Goal: Navigation & Orientation: Find specific page/section

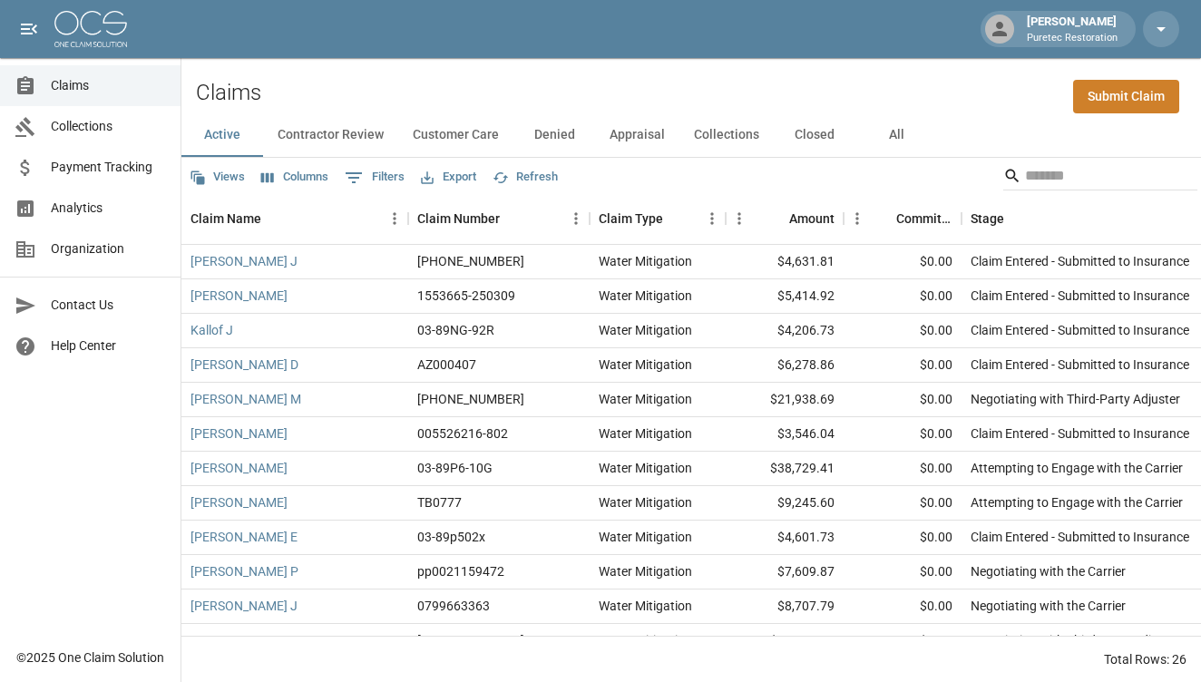
click at [103, 217] on span "Analytics" at bounding box center [108, 208] width 115 height 19
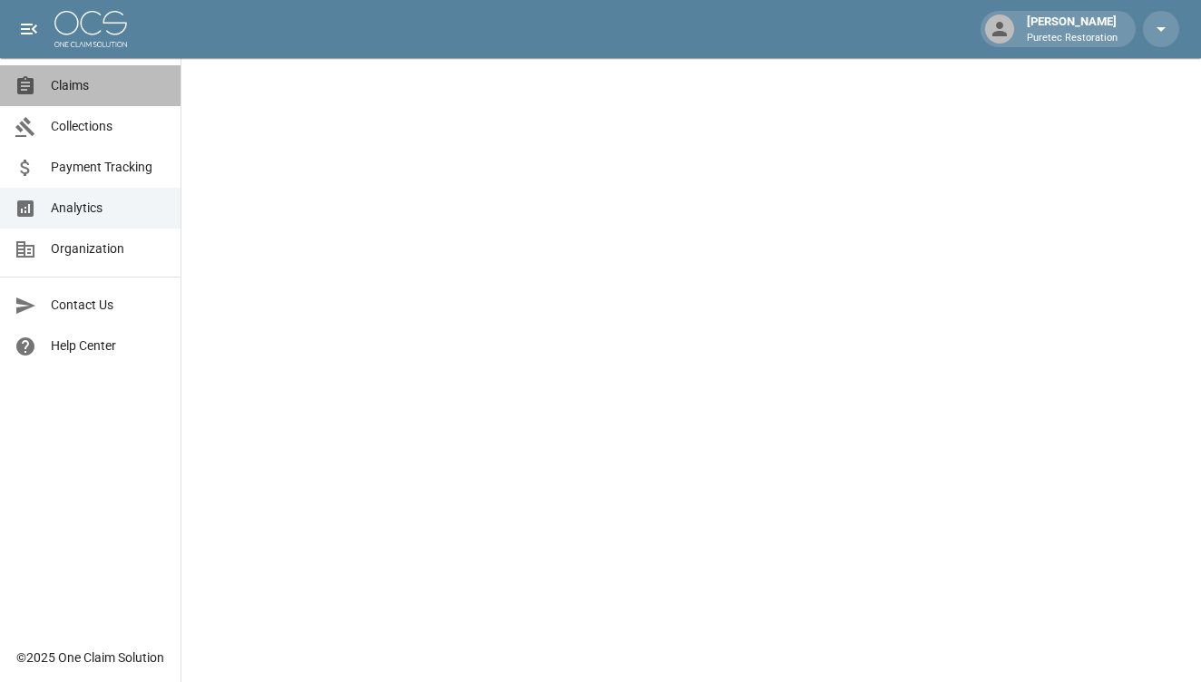
click at [86, 87] on span "Claims" at bounding box center [108, 85] width 115 height 19
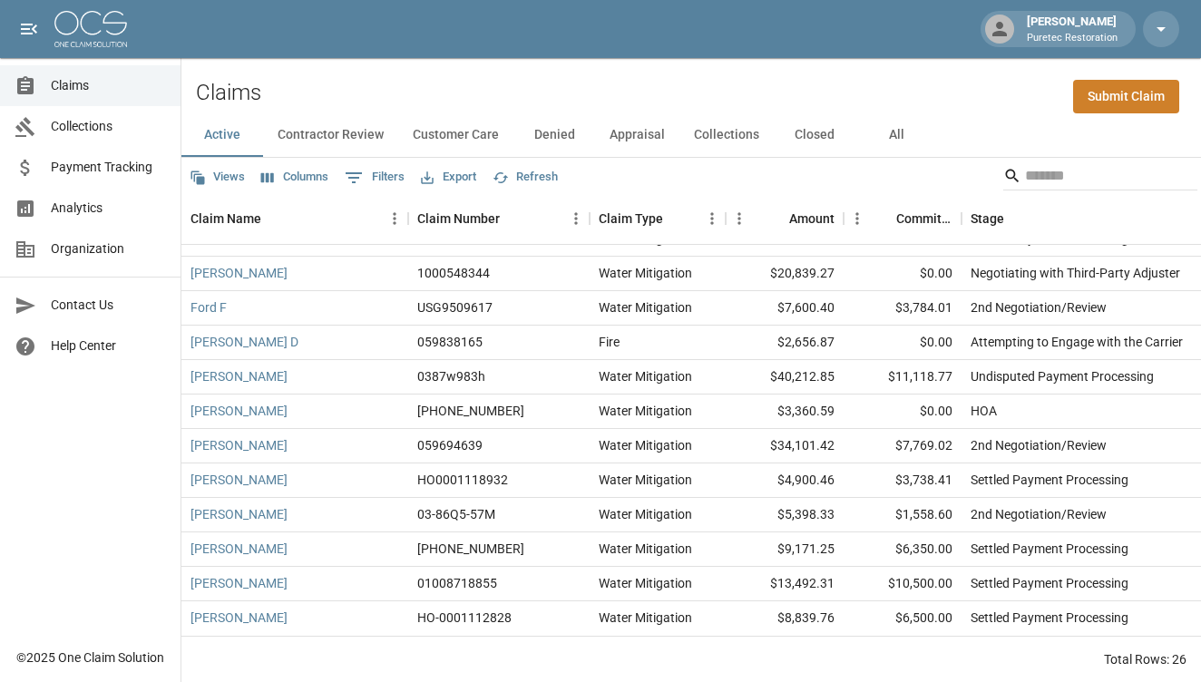
click at [367, 142] on button "Contractor Review" at bounding box center [330, 135] width 135 height 44
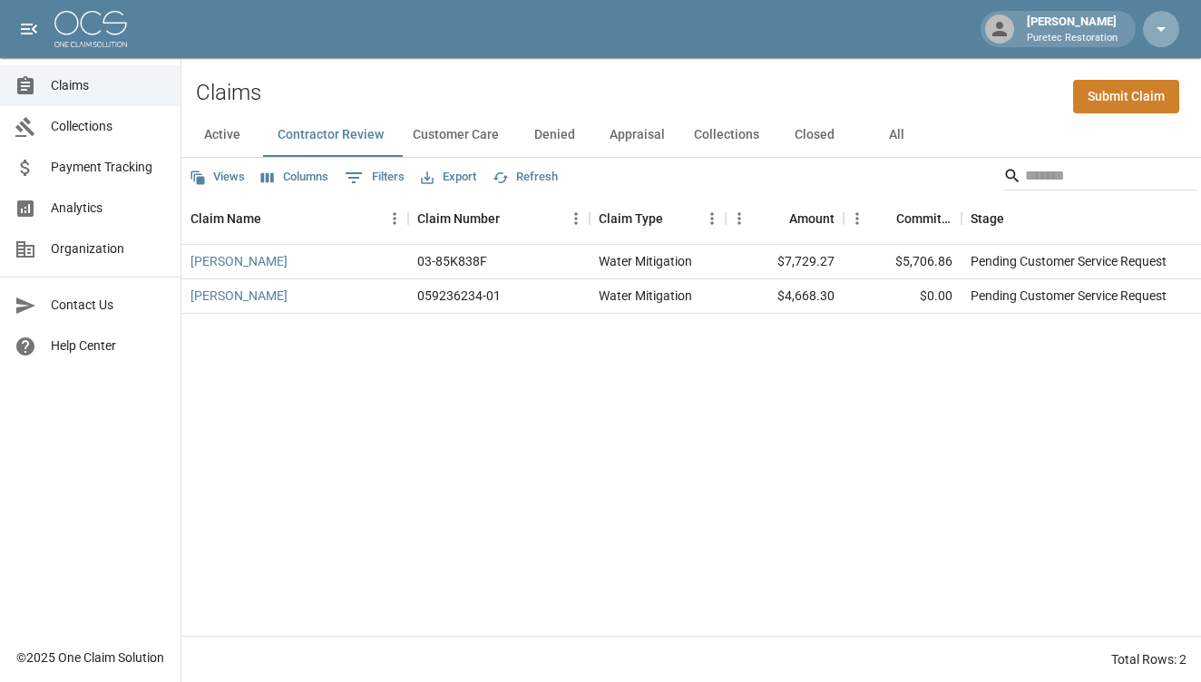
click at [1162, 31] on icon "button" at bounding box center [1161, 29] width 9 height 5
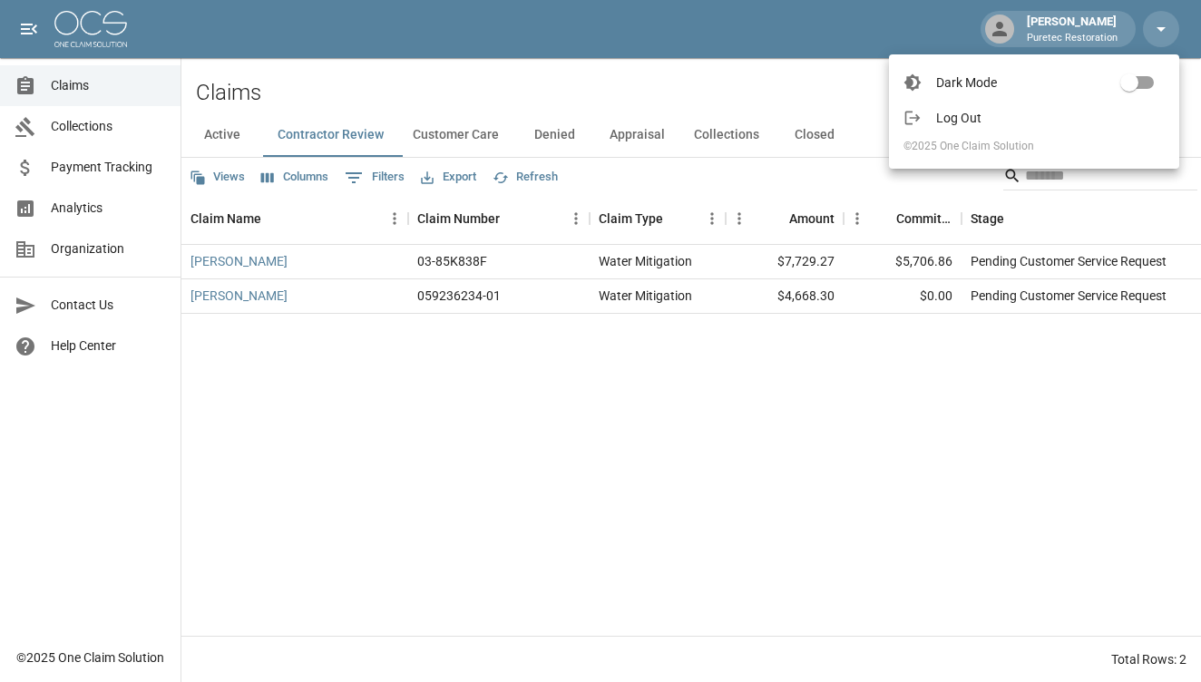
click at [1065, 117] on span "Log Out" at bounding box center [1050, 118] width 229 height 18
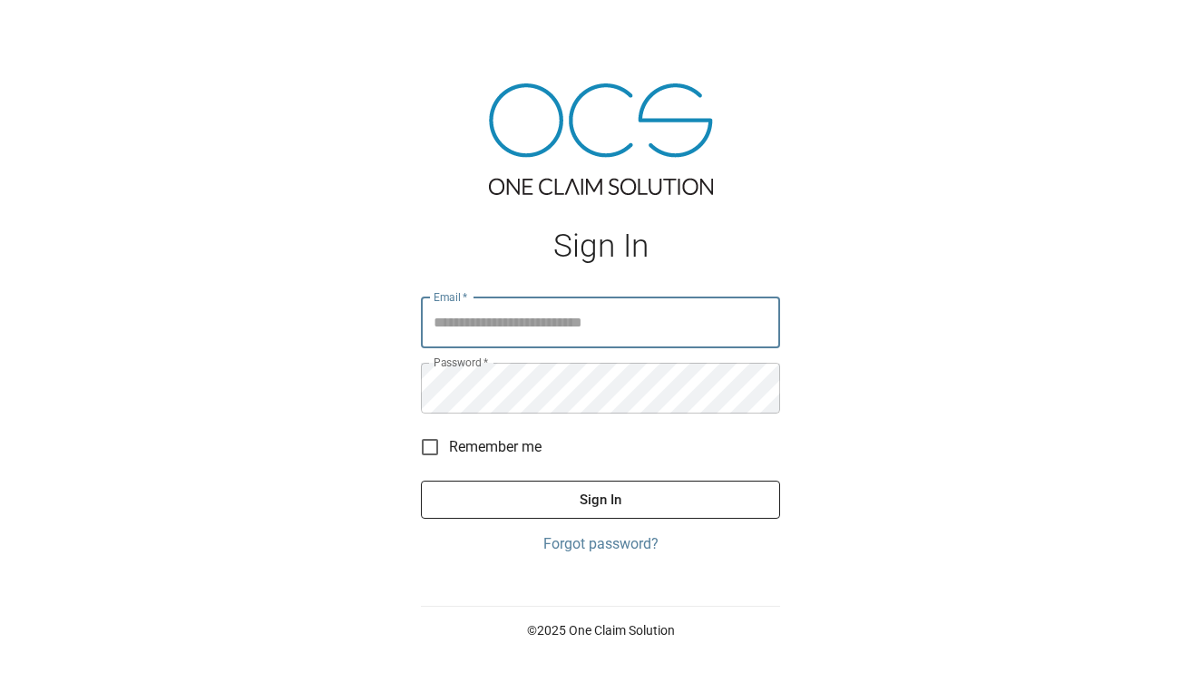
type input "**********"
